Goal: Task Accomplishment & Management: Manage account settings

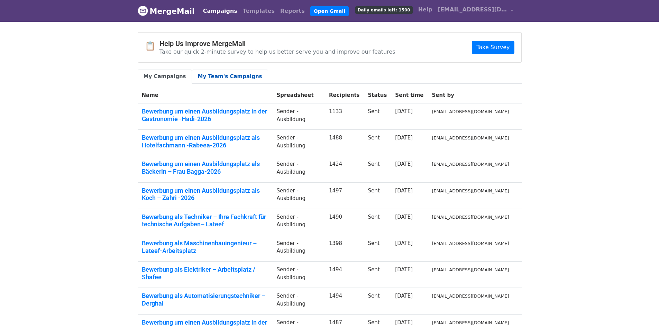
click at [220, 74] on link "My Team's Campaigns" at bounding box center [230, 77] width 76 height 14
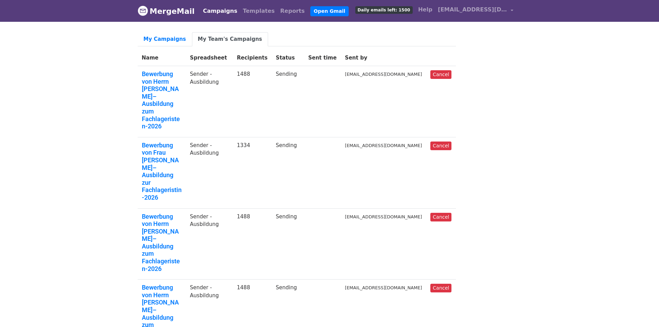
click at [182, 284] on link "Bewerbung von Herrn Zahri– Ausbildung zum Fachlageristen-2026" at bounding box center [162, 314] width 40 height 60
click at [182, 213] on link "Bewerbung von Herrn Bouissoufar– Ausbildung zum Fachlageristen-2026" at bounding box center [162, 243] width 40 height 60
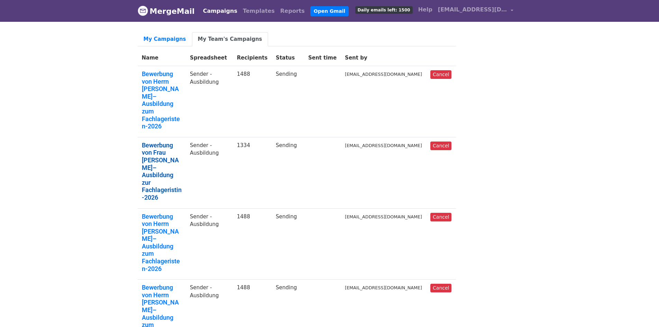
click at [157, 141] on link "Bewerbung von Frau Boukili– Ausbildung zur Fachlageristin-2026" at bounding box center [162, 171] width 40 height 60
click at [168, 78] on link "Bewerbung von Herrn Zahrani– Ausbildung zum Fachlageristen-2026" at bounding box center [162, 100] width 40 height 60
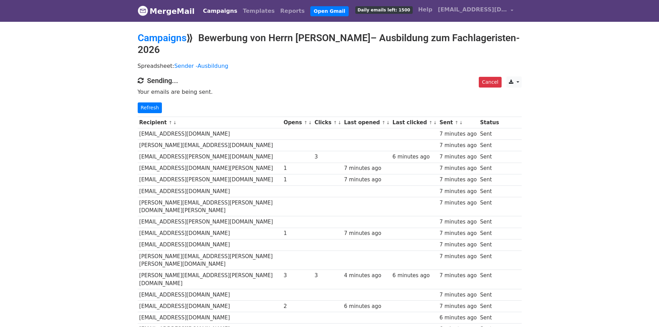
drag, startPoint x: 0, startPoint y: 0, endPoint x: 59, endPoint y: 220, distance: 227.5
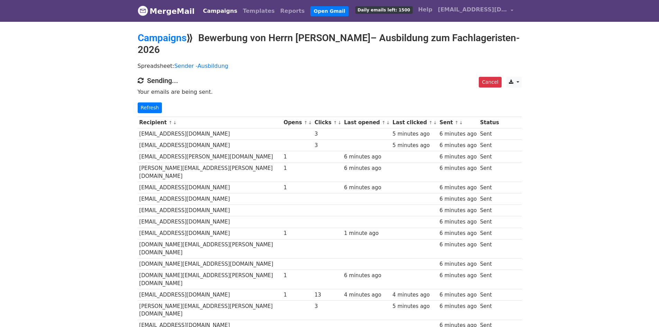
drag, startPoint x: 0, startPoint y: 0, endPoint x: 81, endPoint y: 199, distance: 214.7
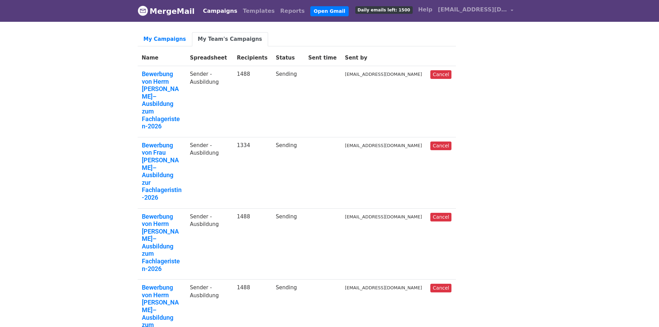
click at [228, 39] on link "My Team's Campaigns" at bounding box center [230, 39] width 76 height 14
